Goal: Navigation & Orientation: Find specific page/section

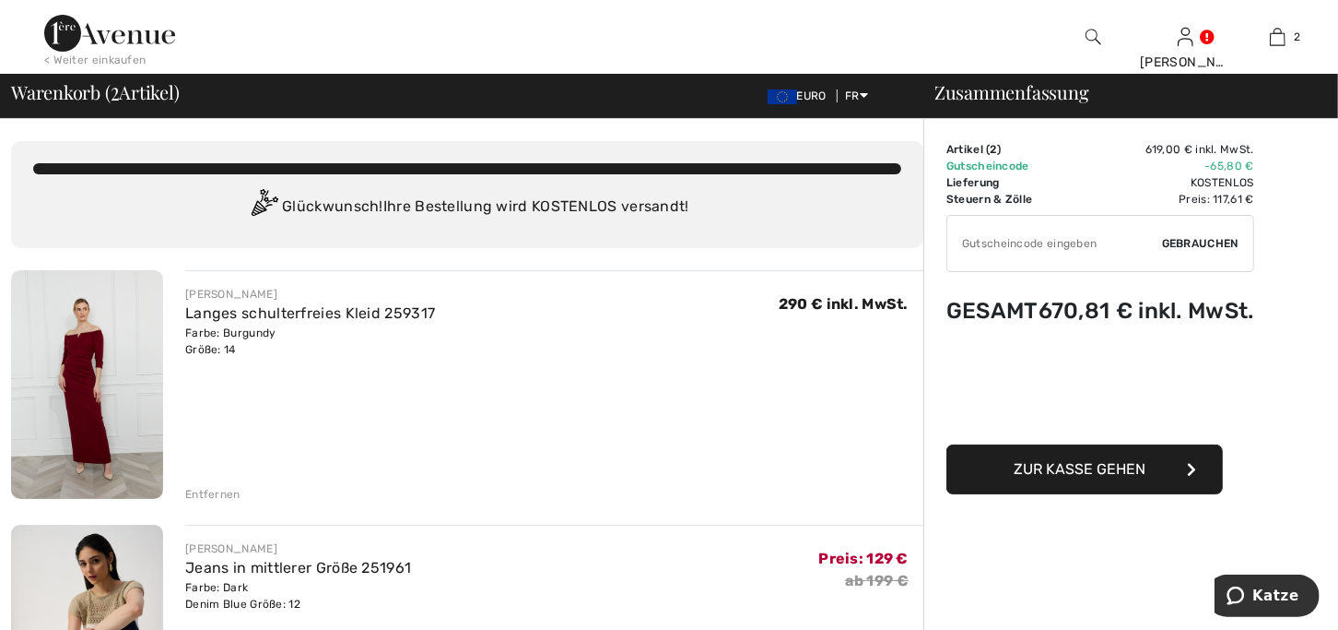
click at [199, 478] on div "FRANK LYMAN Langes schulterfreies Kleid 259317 Farbe: Burgundy Größe: 14 Vente …" at bounding box center [554, 386] width 738 height 232
click at [200, 495] on div "Entfernen" at bounding box center [212, 494] width 55 height 17
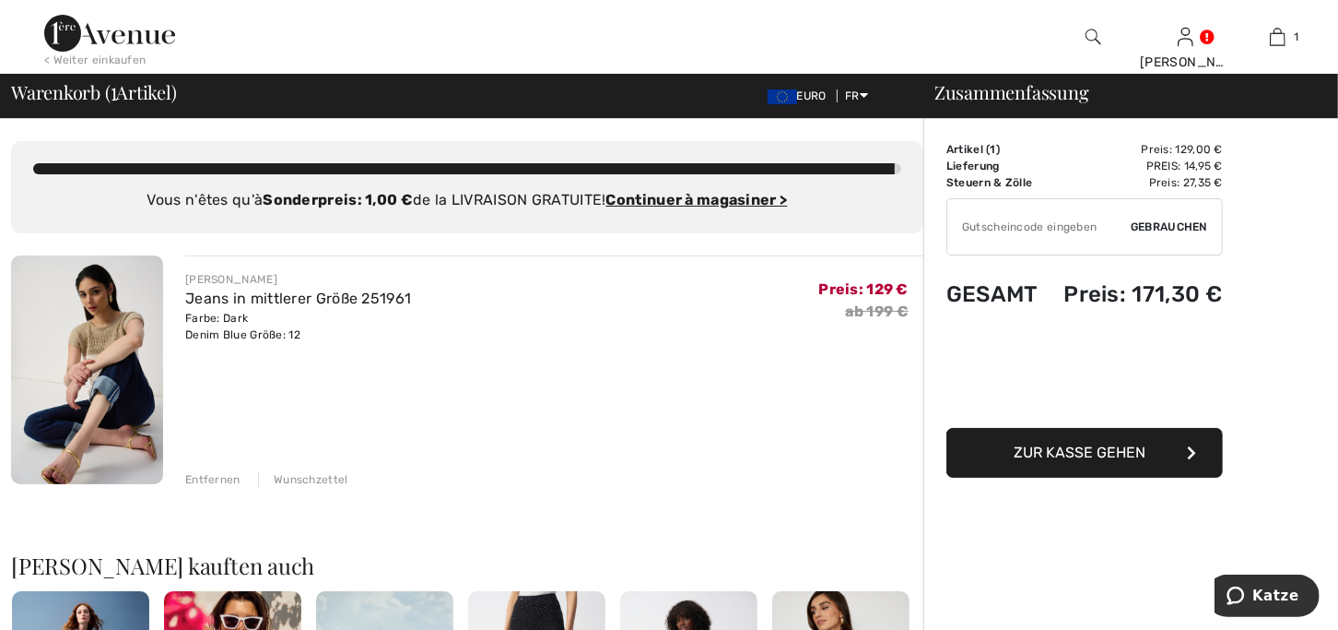
scroll to position [91, 0]
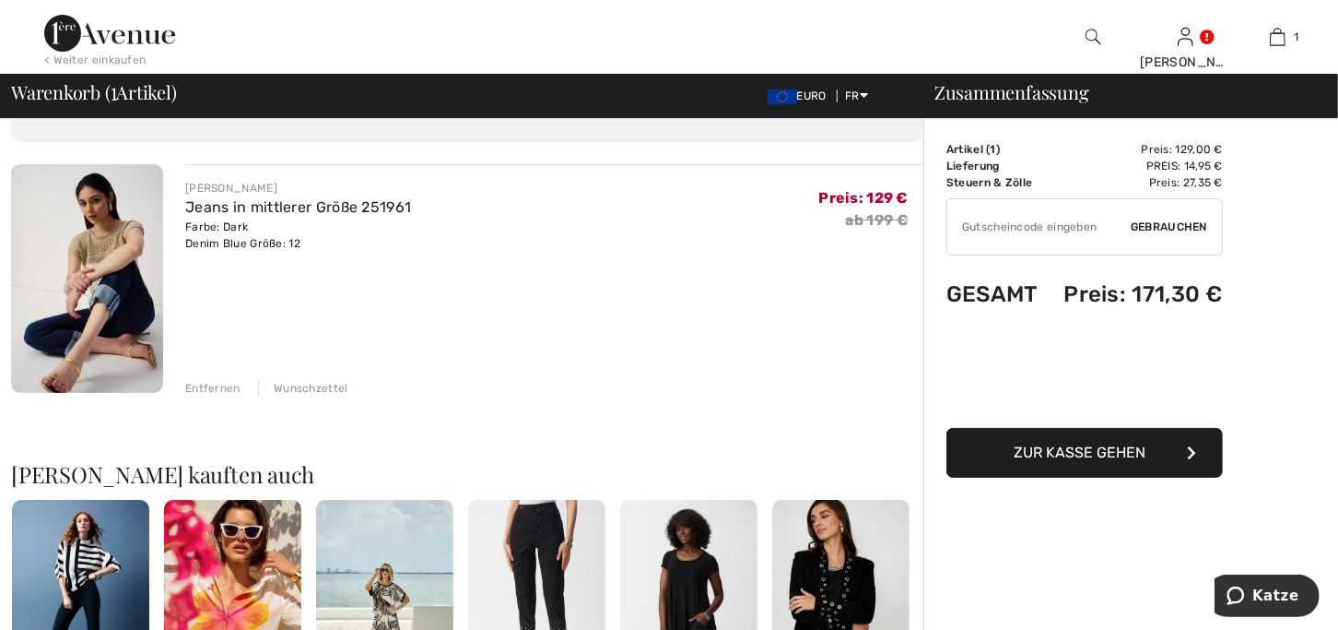
click at [206, 393] on div "Entfernen" at bounding box center [212, 388] width 55 height 17
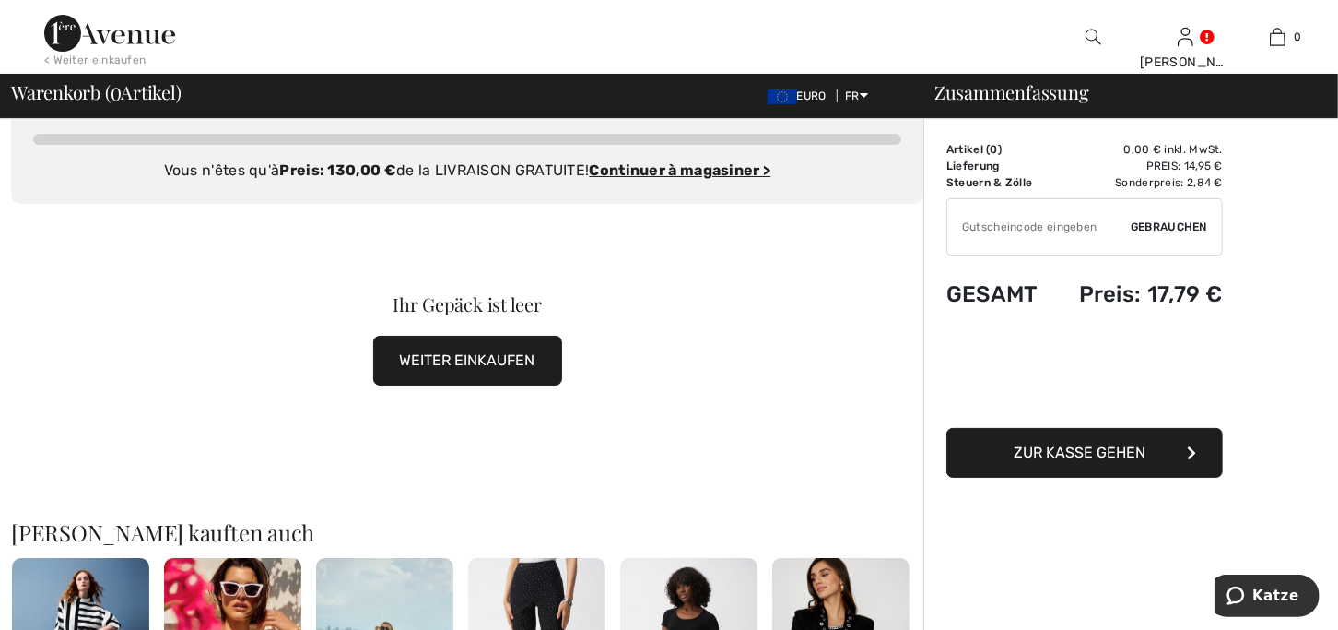
scroll to position [0, 0]
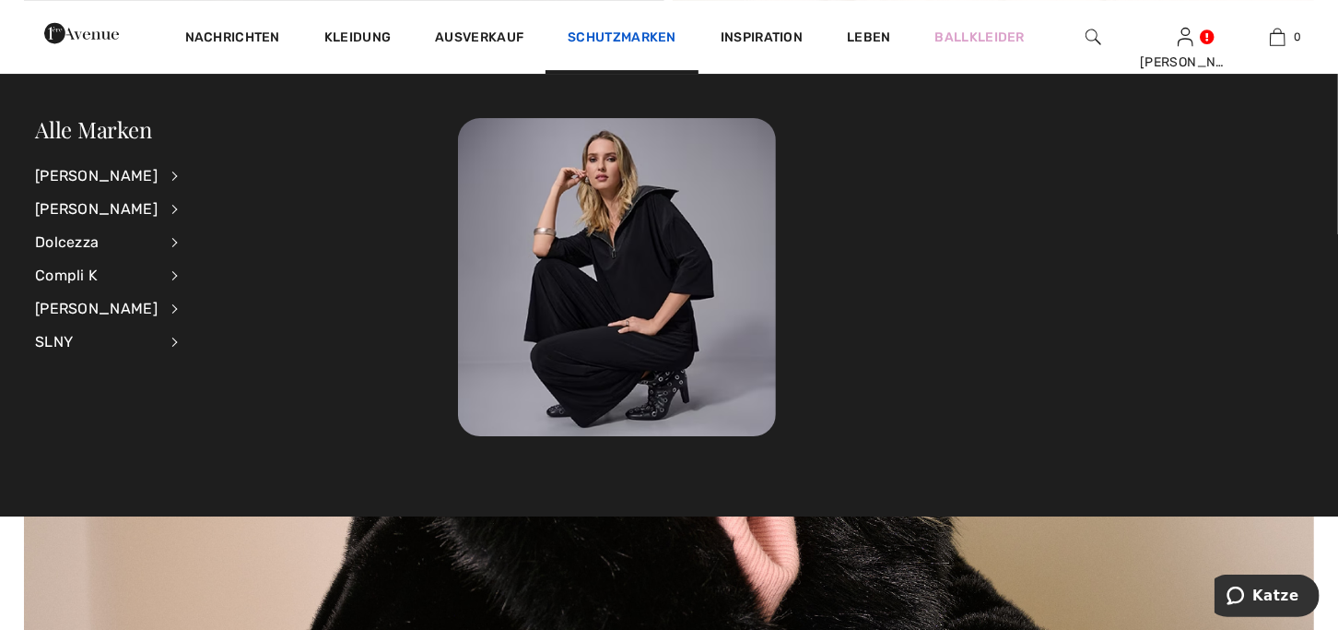
drag, startPoint x: 0, startPoint y: 0, endPoint x: 619, endPoint y: 40, distance: 620.7
click at [619, 40] on link "Schutzmarken" at bounding box center [622, 38] width 109 height 19
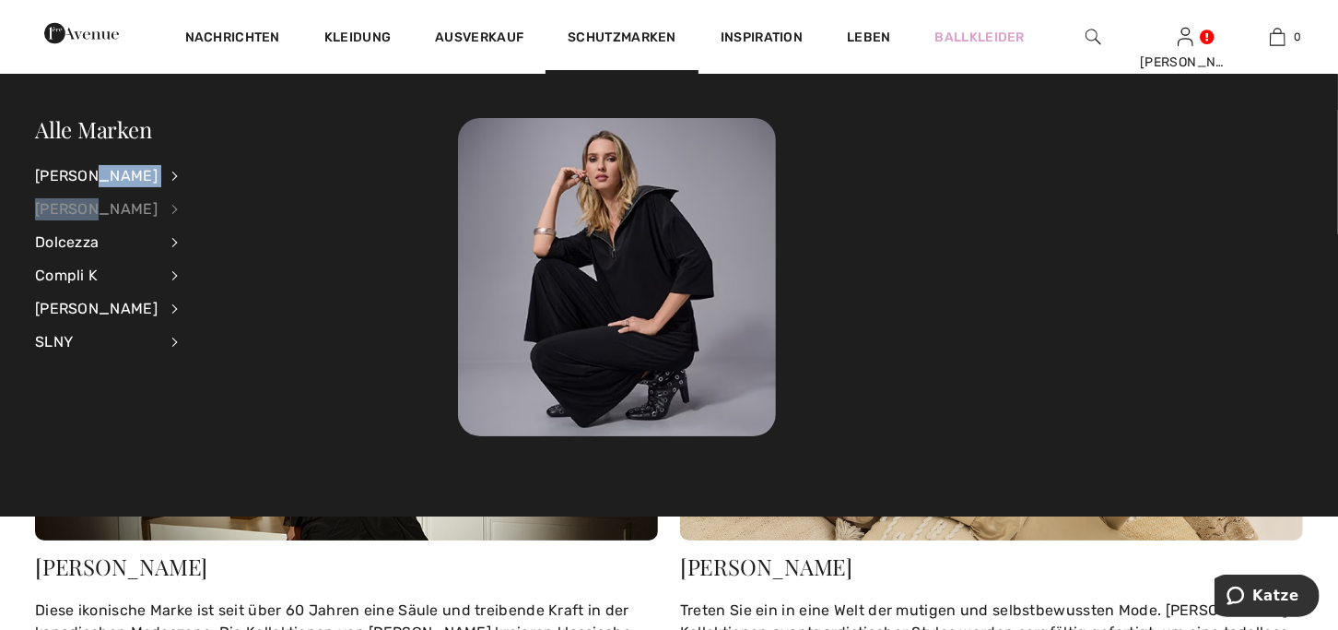
drag, startPoint x: 93, startPoint y: 178, endPoint x: 90, endPoint y: 211, distance: 33.3
click at [90, 211] on ul "[PERSON_NAME] Voir tout Accessoires Hauts Jupes Pantalons Pulls et cardigans Ro…" at bounding box center [118, 258] width 167 height 199
click at [90, 211] on div "[PERSON_NAME]" at bounding box center [96, 209] width 123 height 33
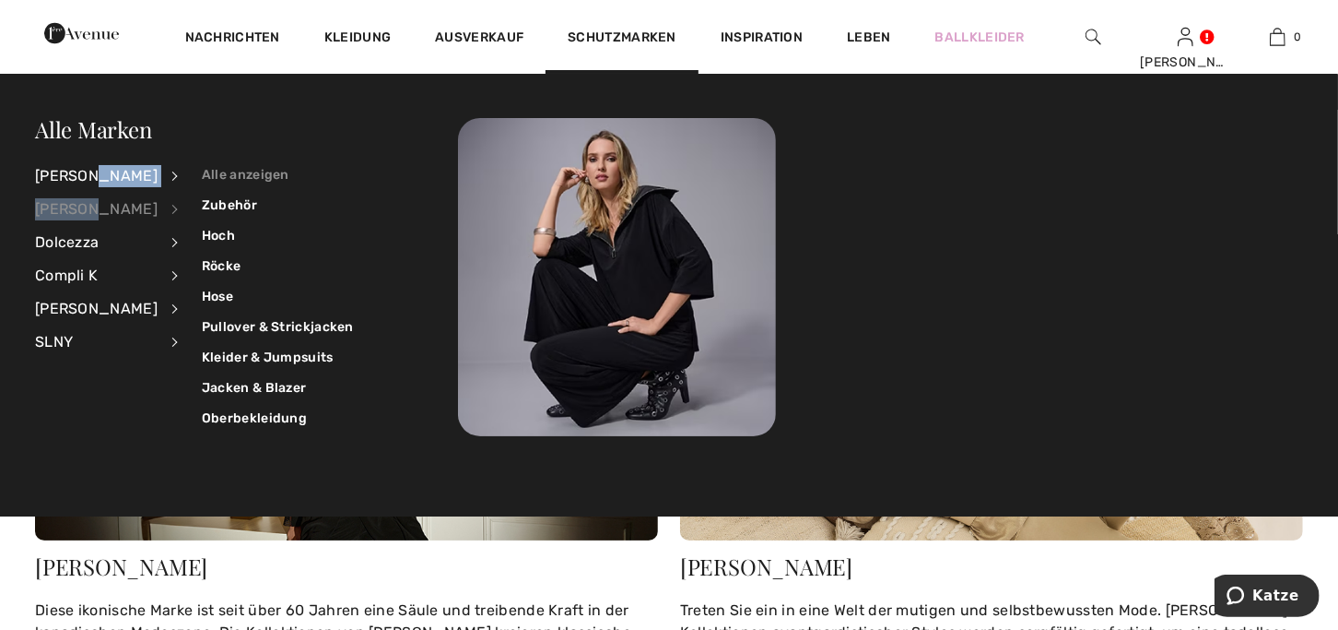
click at [222, 179] on link "Alle anzeigen" at bounding box center [278, 174] width 152 height 30
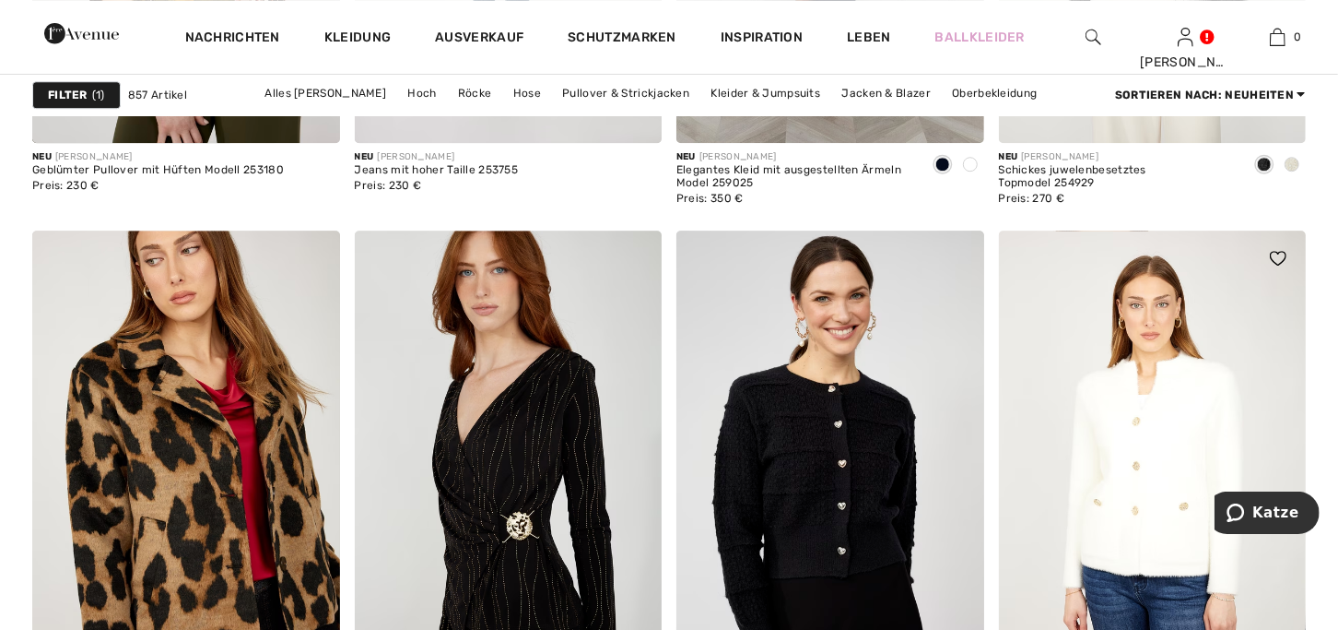
scroll to position [3503, 0]
